Goal: Task Accomplishment & Management: Manage account settings

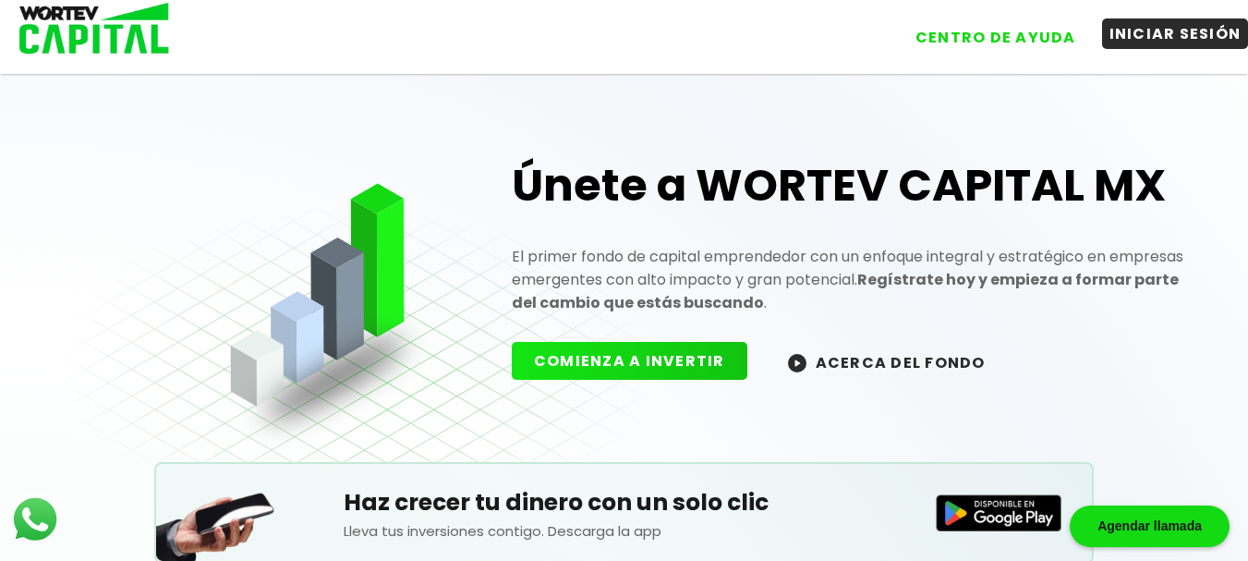
click at [1132, 32] on button "INICIAR SESIÓN" at bounding box center [1175, 33] width 147 height 30
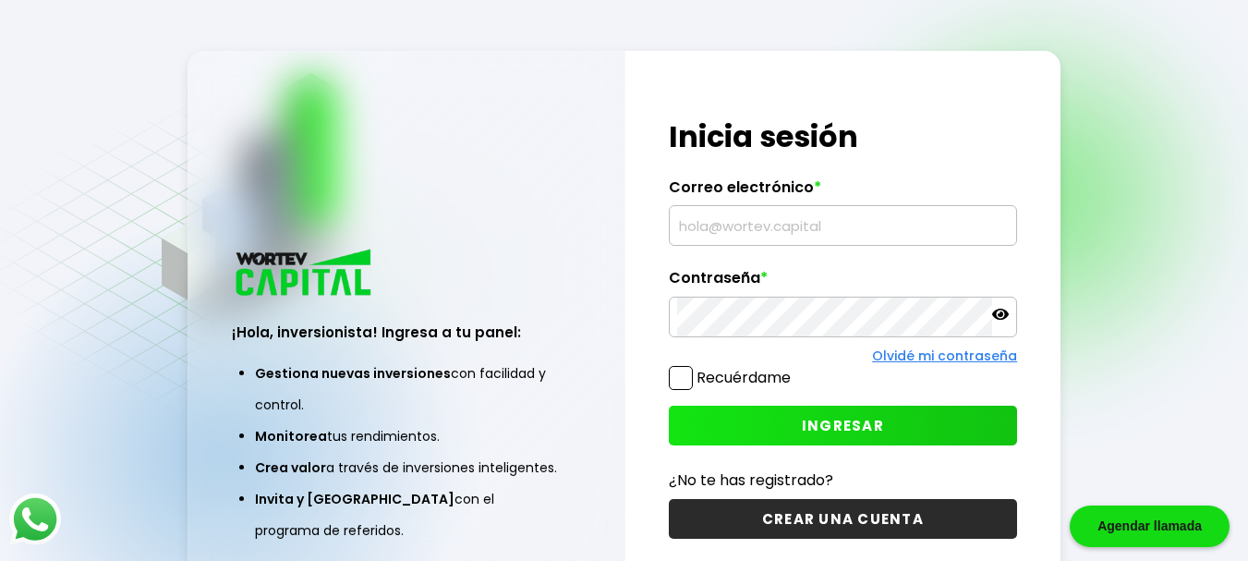
type input "[EMAIL_ADDRESS][DOMAIN_NAME]"
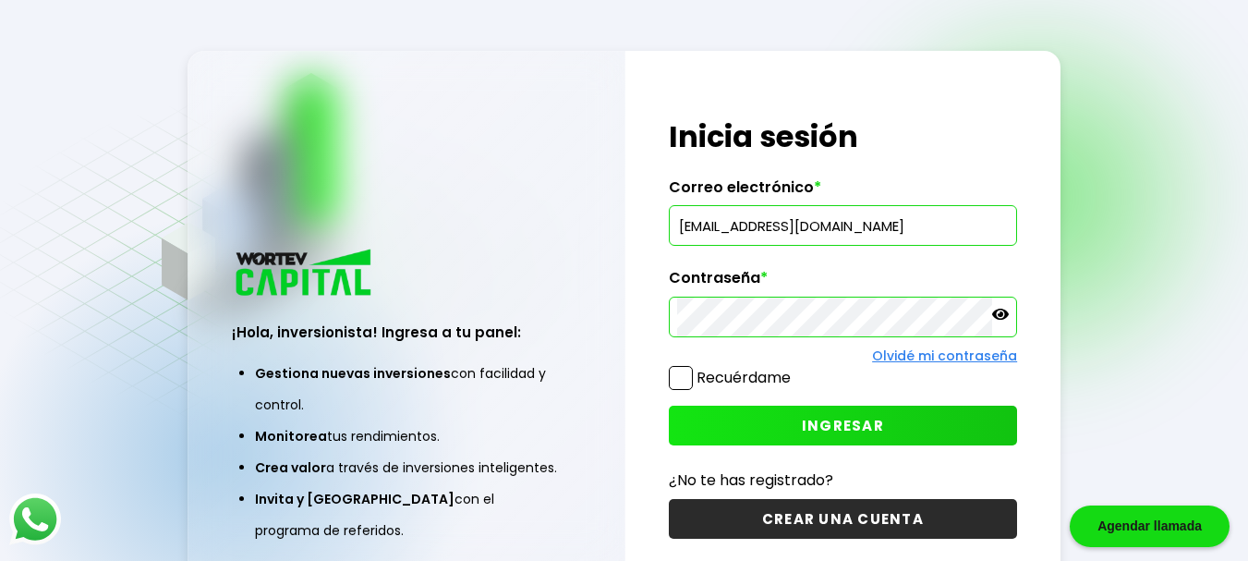
click at [849, 419] on span "INGRESAR" at bounding box center [843, 425] width 82 height 19
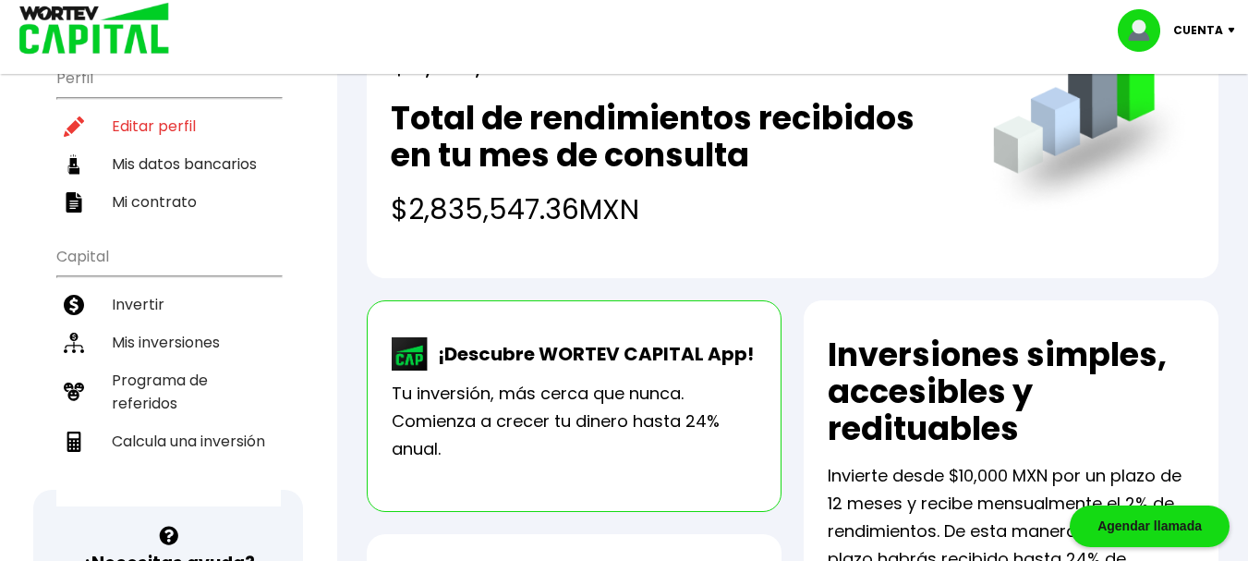
scroll to position [259, 0]
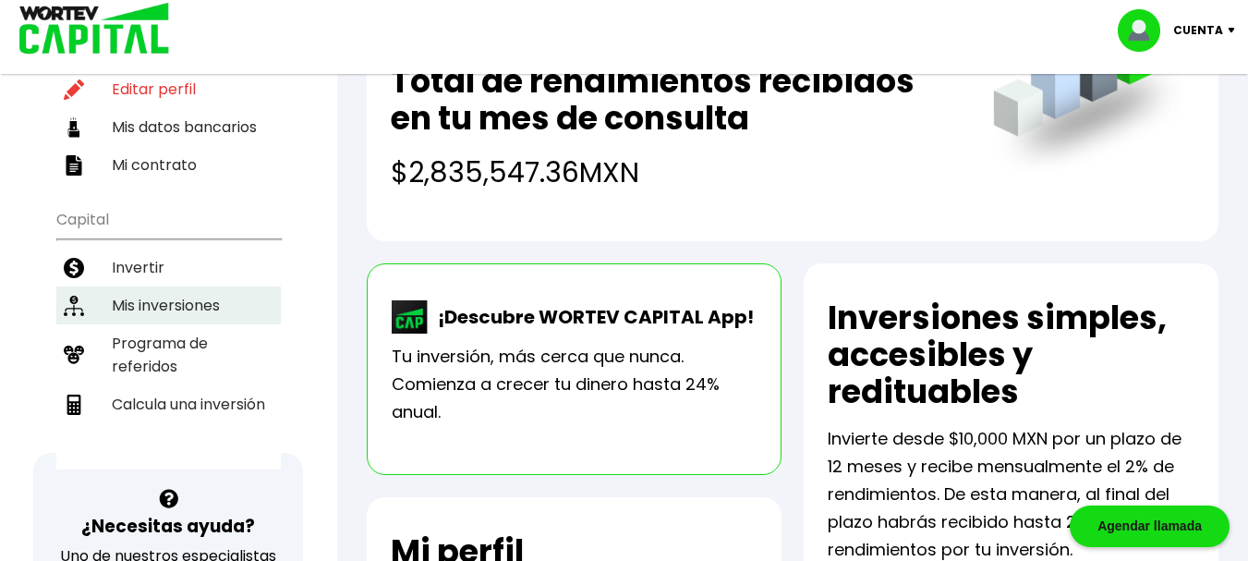
click at [213, 286] on li "Mis inversiones" at bounding box center [168, 305] width 225 height 38
